Goal: Transaction & Acquisition: Subscribe to service/newsletter

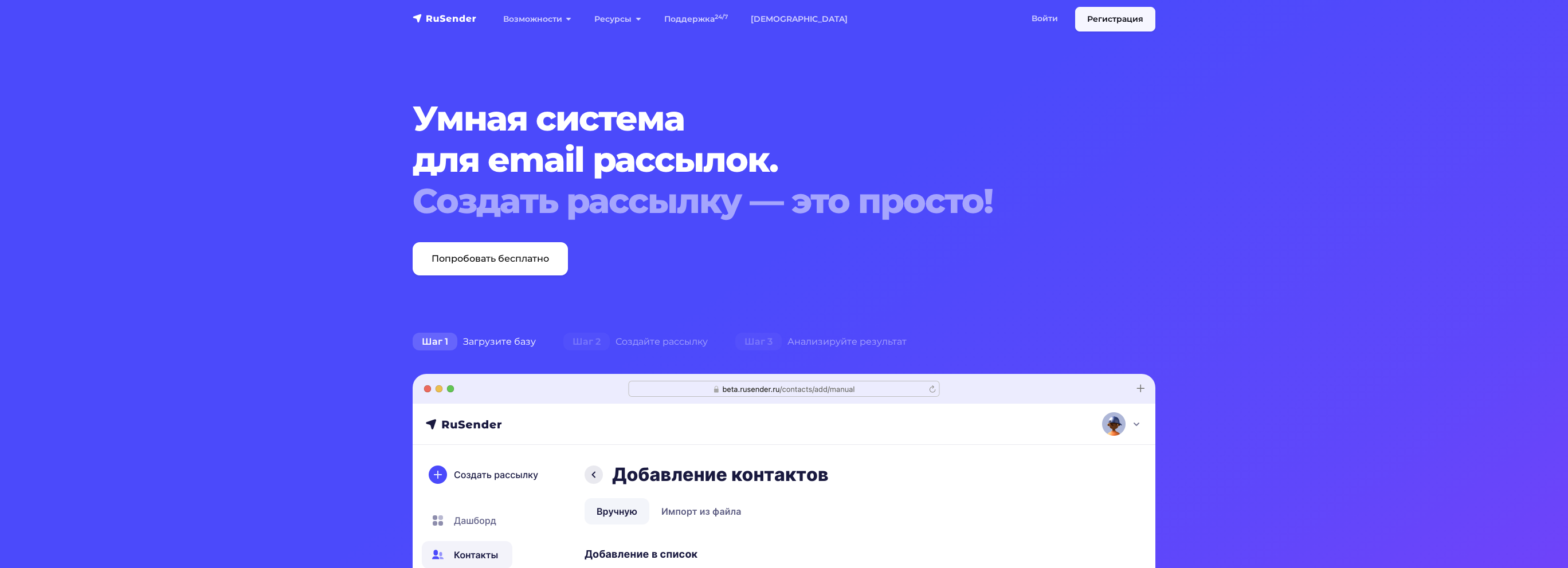
click at [1097, 17] on link "Регистрация" at bounding box center [1115, 19] width 80 height 24
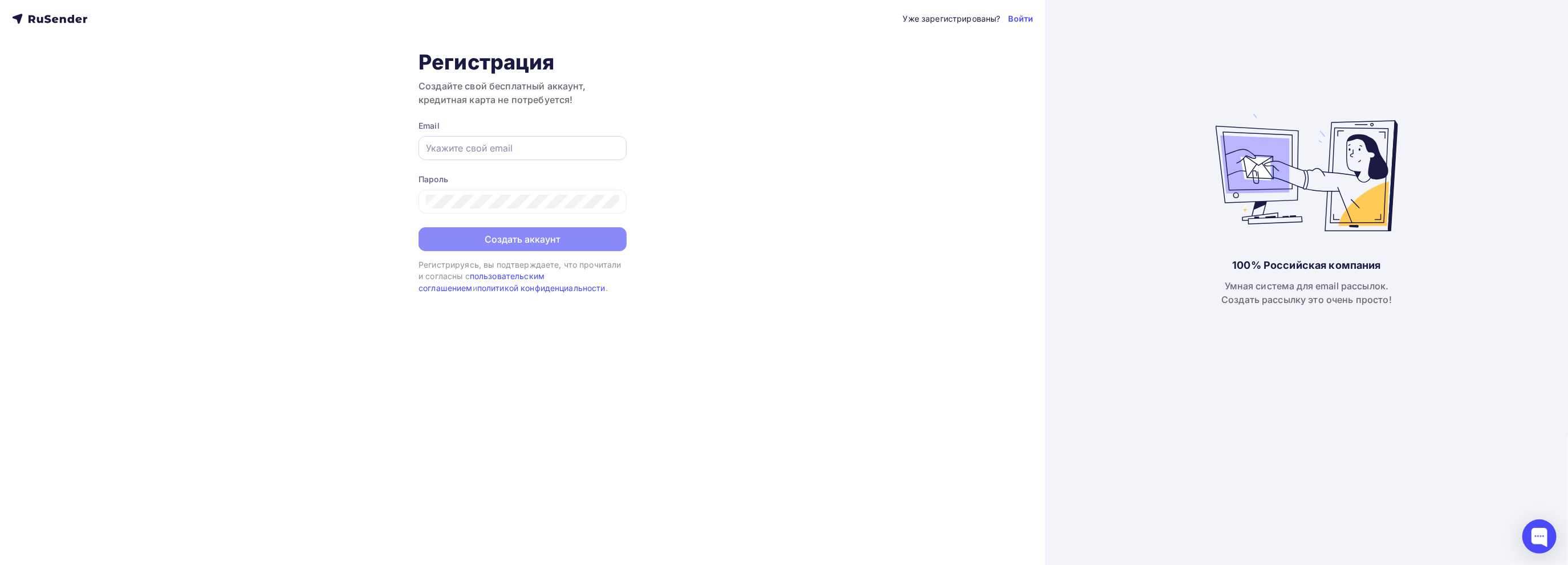
click at [539, 140] on div at bounding box center [523, 148] width 208 height 24
click at [535, 147] on input "text" at bounding box center [523, 148] width 194 height 13
type input "[EMAIL_ADDRESS][DOMAIN_NAME]"
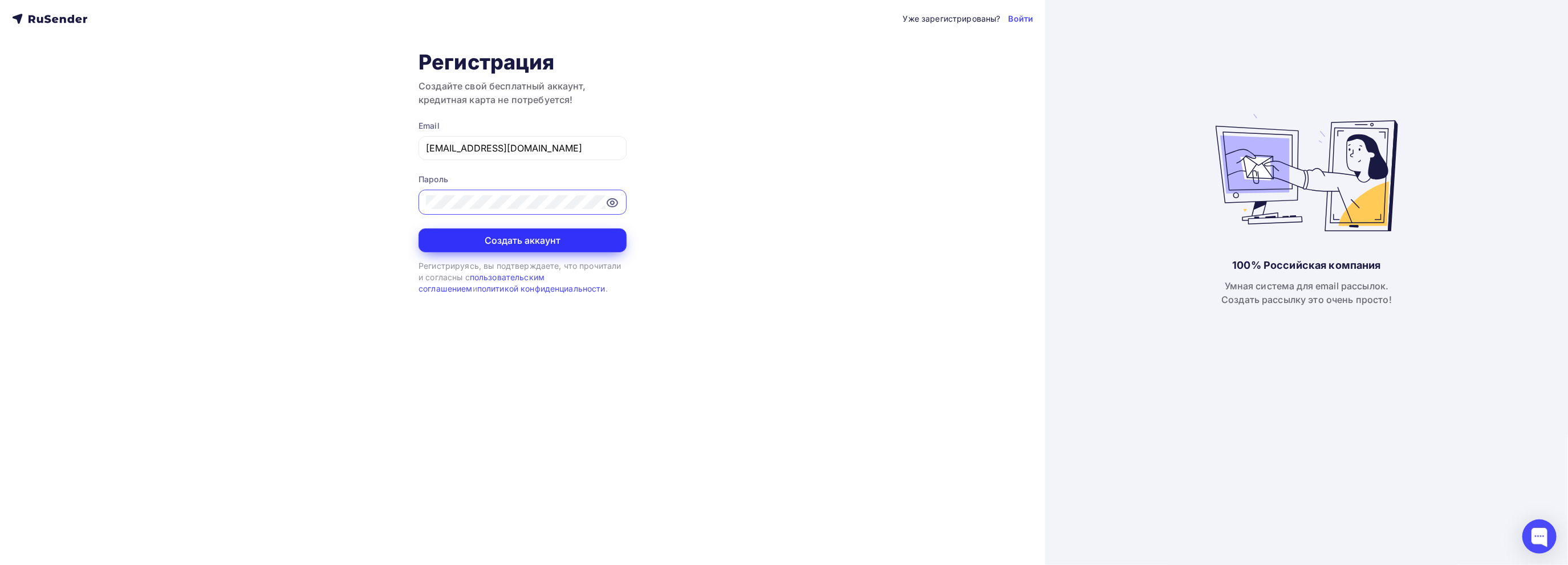
click at [549, 247] on button "Создать аккаунт" at bounding box center [523, 240] width 208 height 24
